Goal: Transaction & Acquisition: Purchase product/service

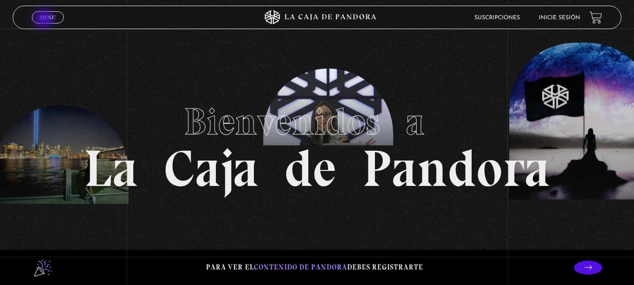
click at [45, 20] on span "Menu" at bounding box center [47, 18] width 15 height 6
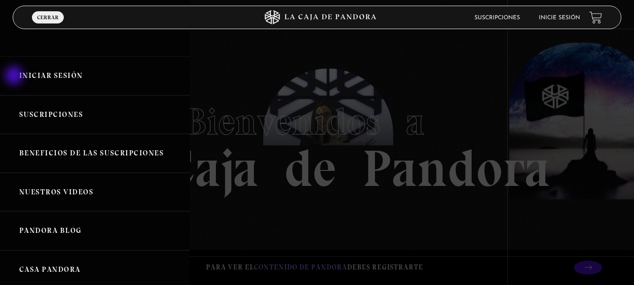
scroll to position [235, 0]
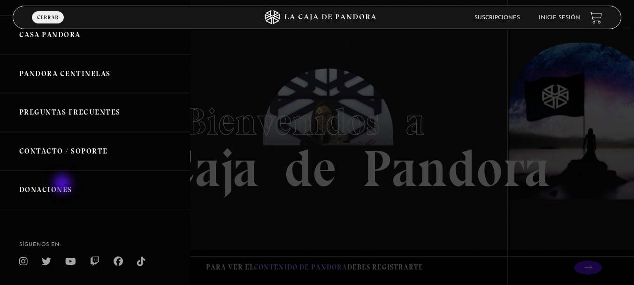
click at [63, 185] on link "Donaciones" at bounding box center [95, 189] width 190 height 39
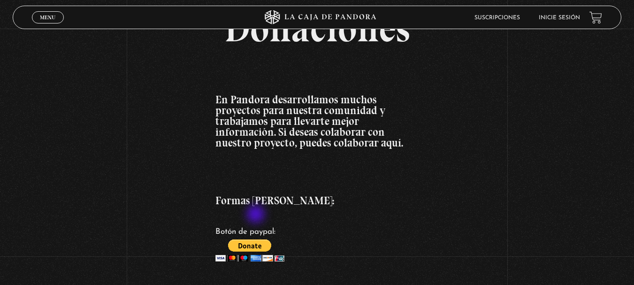
scroll to position [141, 0]
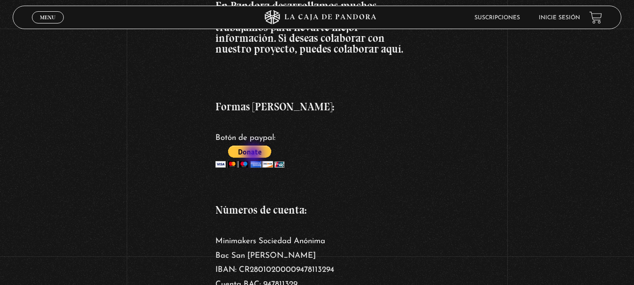
click at [254, 153] on input "image" at bounding box center [250, 157] width 69 height 22
